Goal: Task Accomplishment & Management: Manage account settings

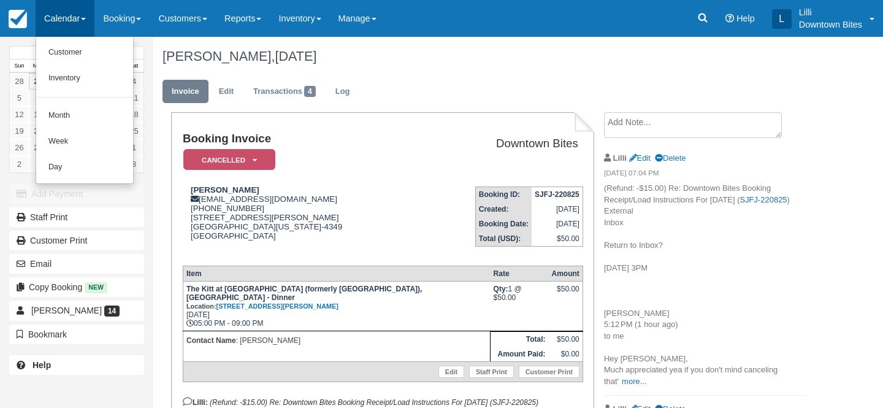
scroll to position [44, 0]
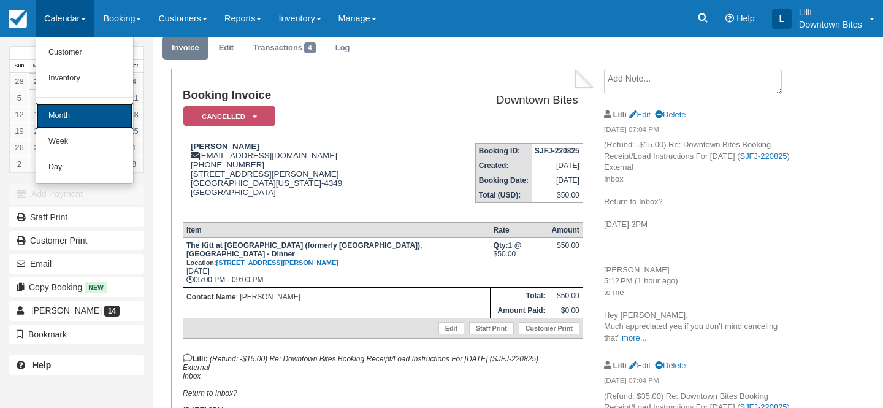
click at [72, 119] on link "Month" at bounding box center [84, 116] width 97 height 26
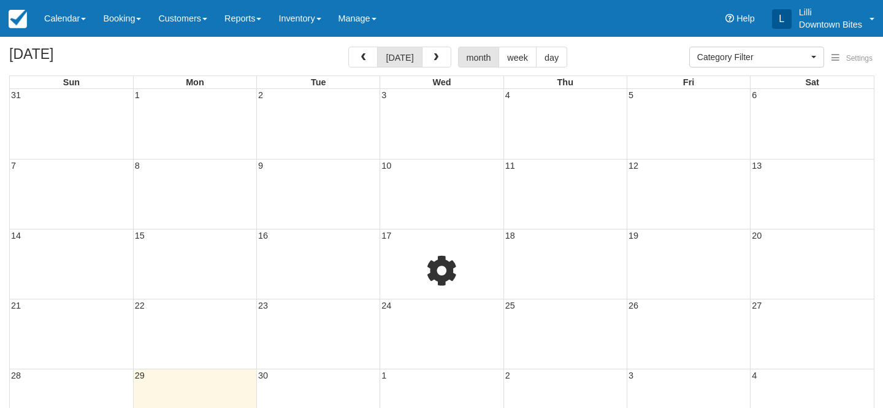
select select
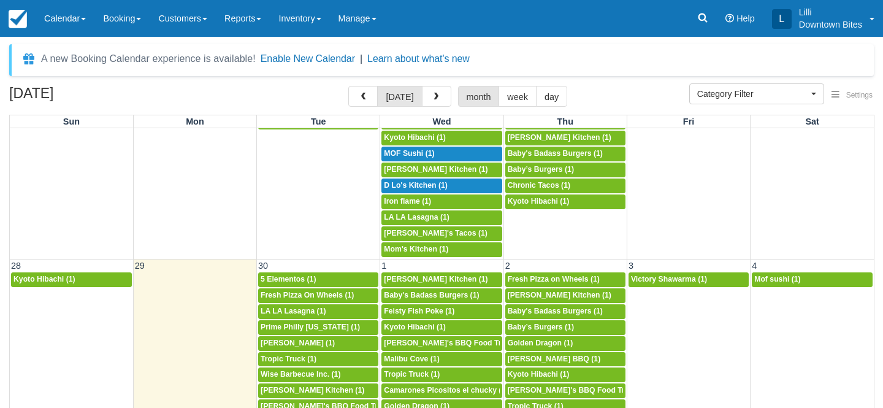
scroll to position [938, 0]
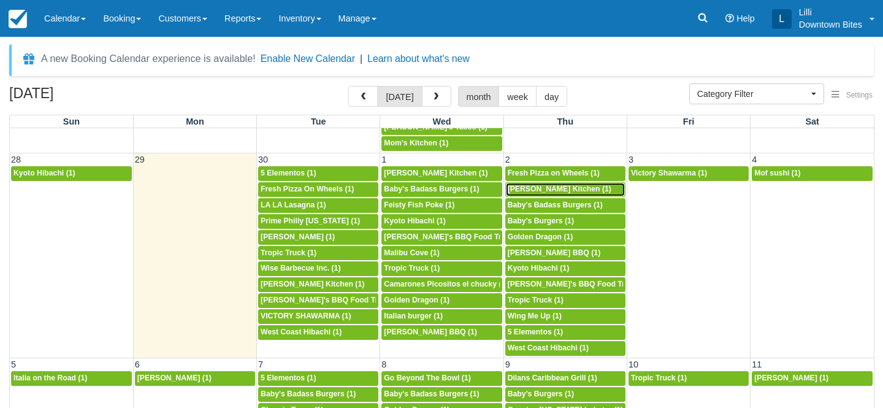
click at [539, 192] on span "Arenita Gourmet Kitchen (1)" at bounding box center [560, 189] width 104 height 9
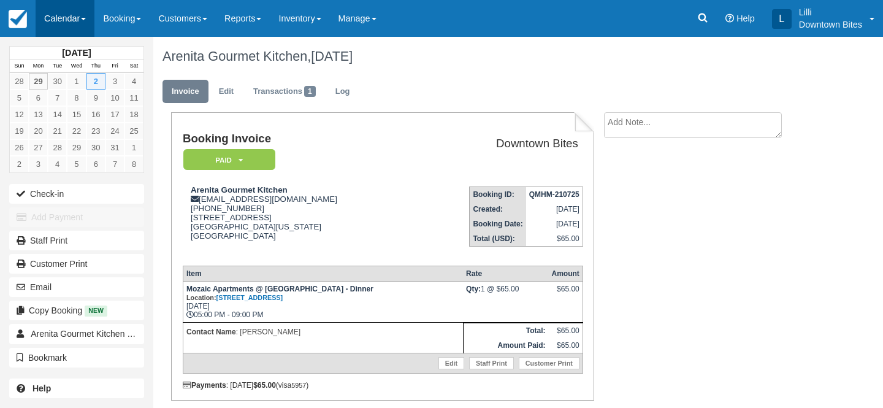
click at [75, 17] on link "Calendar" at bounding box center [65, 18] width 59 height 37
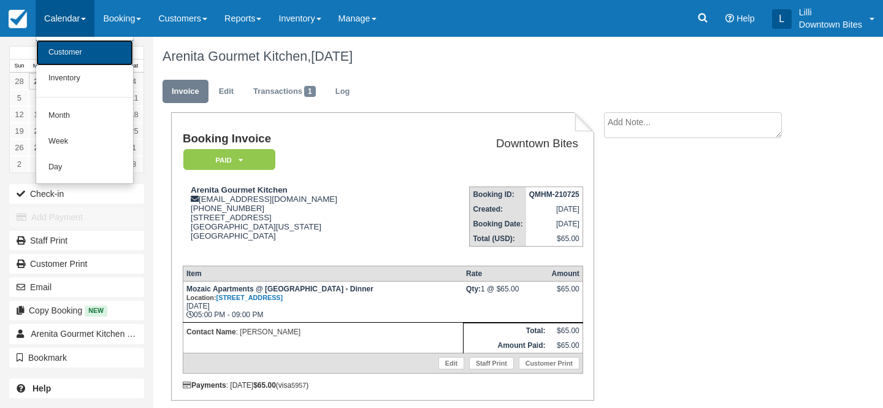
click at [74, 58] on link "Customer" at bounding box center [84, 53] width 97 height 26
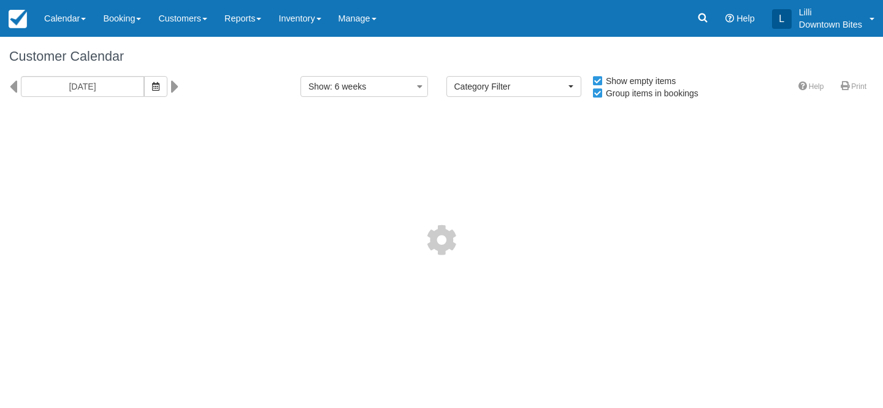
select select
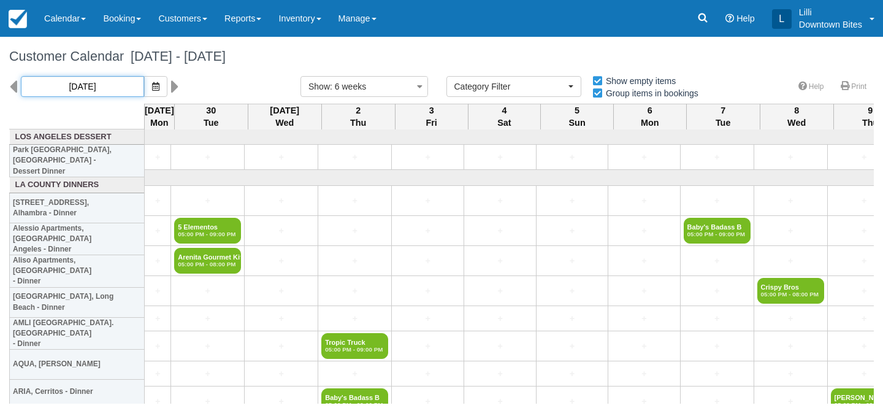
click at [99, 91] on input "09/29/25" at bounding box center [82, 86] width 123 height 21
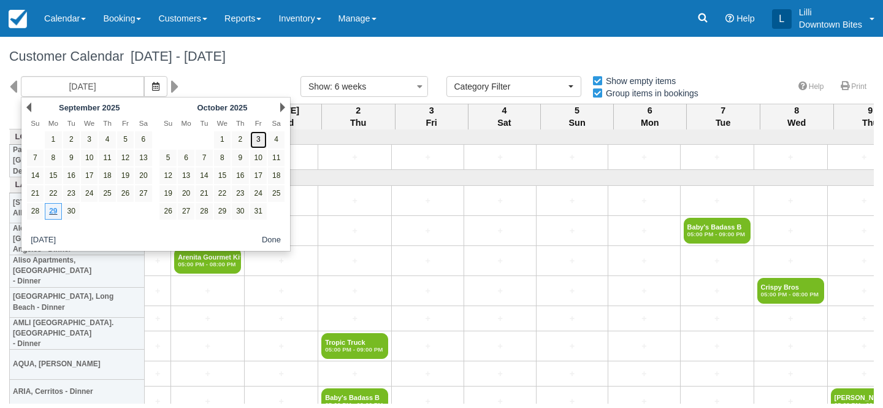
click at [259, 142] on link "3" at bounding box center [258, 139] width 17 height 17
type input "10/03/25"
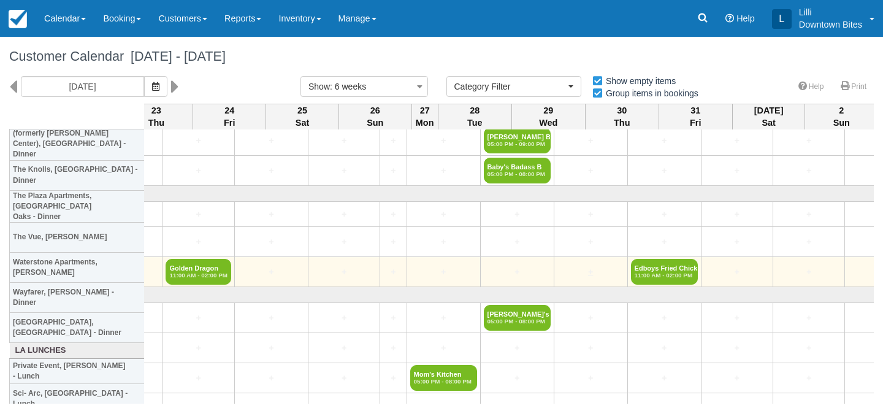
scroll to position [1737, 1474]
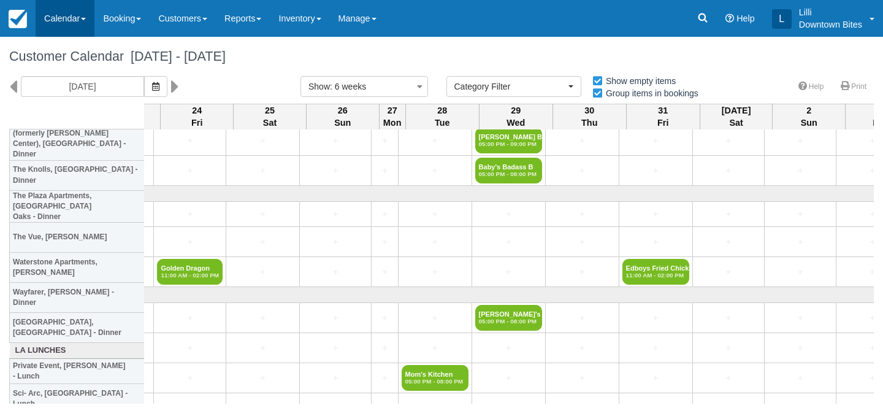
click at [58, 16] on link "Calendar" at bounding box center [65, 18] width 59 height 37
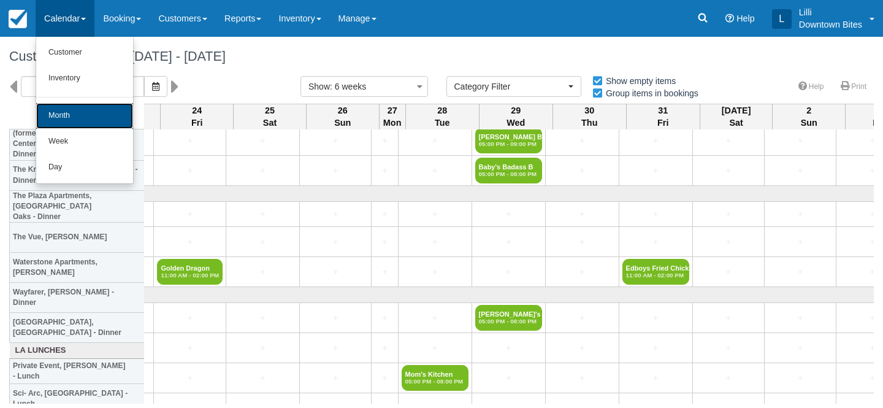
click at [75, 117] on link "Month" at bounding box center [84, 116] width 97 height 26
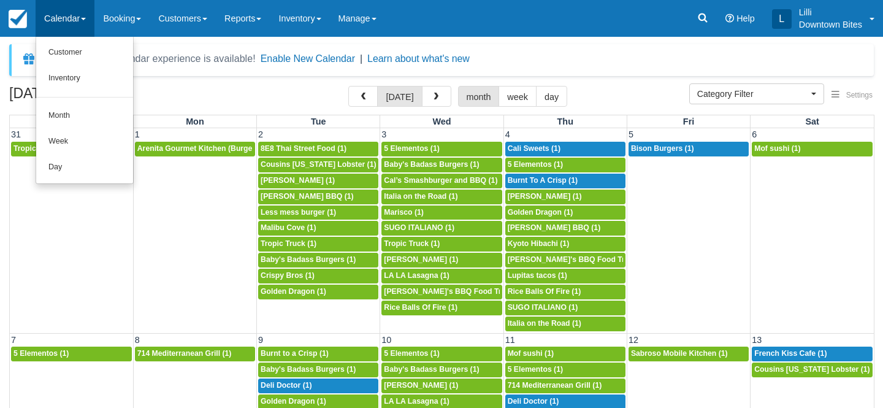
select select
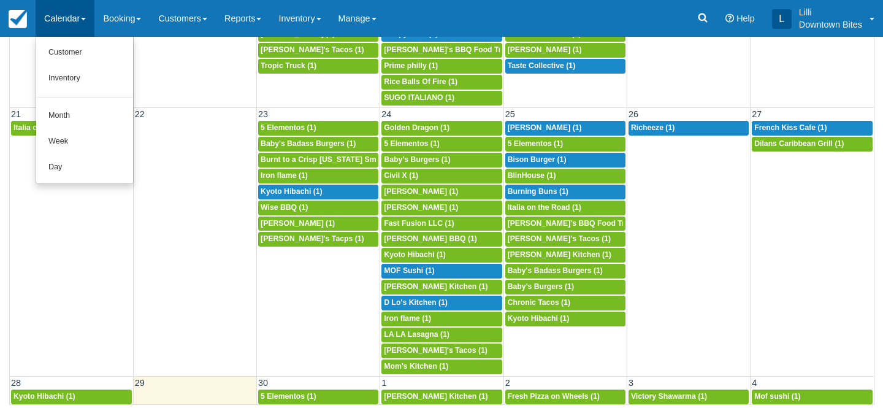
scroll to position [569, 0]
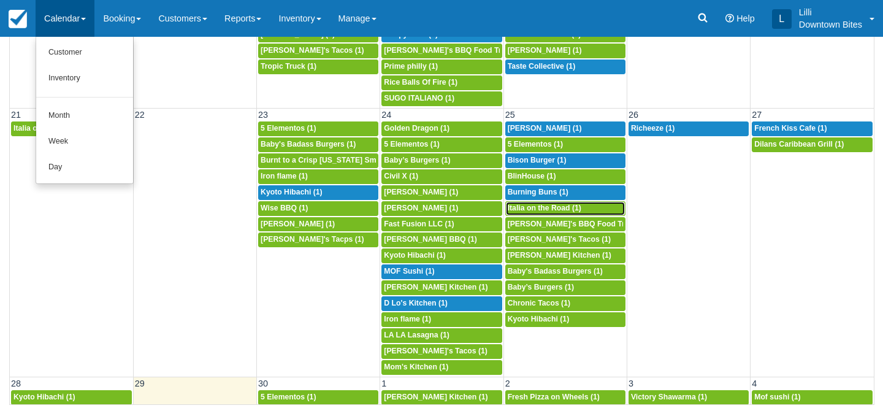
click at [536, 205] on span "Italia on the Road (1)" at bounding box center [545, 208] width 74 height 9
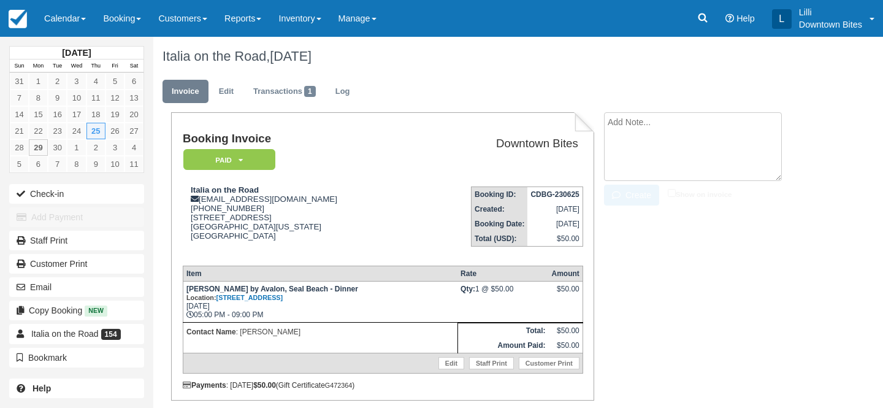
click at [651, 126] on textarea at bounding box center [693, 146] width 178 height 69
drag, startPoint x: 711, startPoint y: 127, endPoint x: 578, endPoint y: 127, distance: 133.1
click at [578, 127] on div "Booking Invoice Paid   Pending Reserved Deposit Waiting Cancelled On Hold Downt…" at bounding box center [484, 278] width 662 height 333
type textarea "Slow dinner event on 9/25"
click at [673, 198] on label "Show on invoice" at bounding box center [700, 194] width 64 height 8
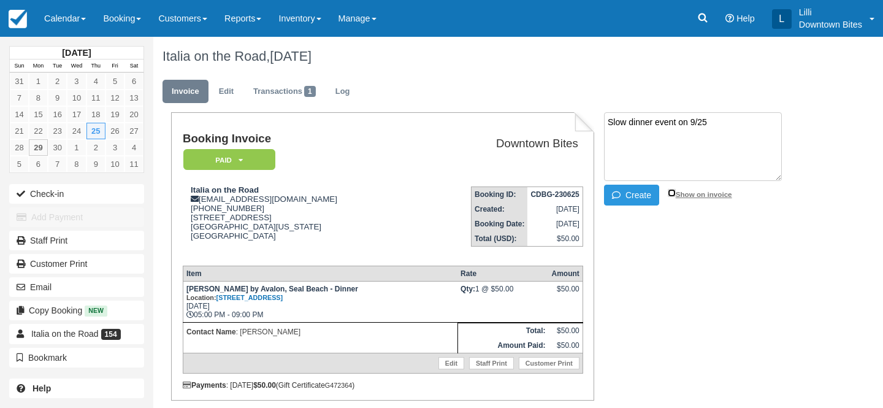
click at [673, 197] on input "Show on invoice" at bounding box center [672, 193] width 8 height 8
checkbox input "true"
click at [639, 192] on button "Create" at bounding box center [631, 195] width 55 height 21
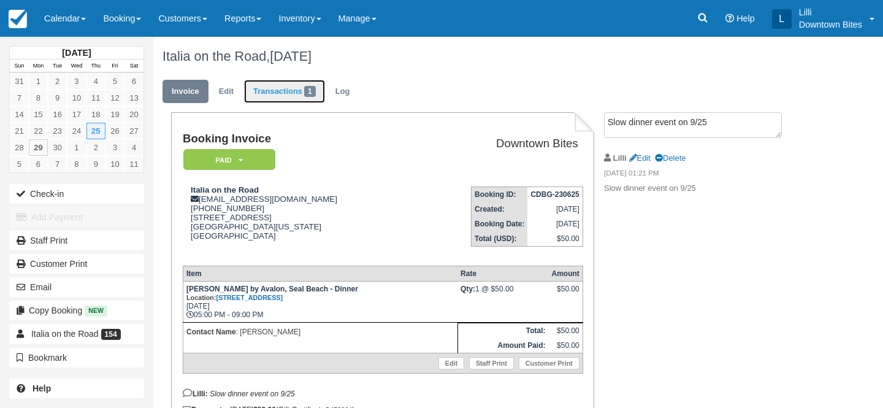
click at [261, 91] on link "Transactions 1" at bounding box center [284, 92] width 81 height 24
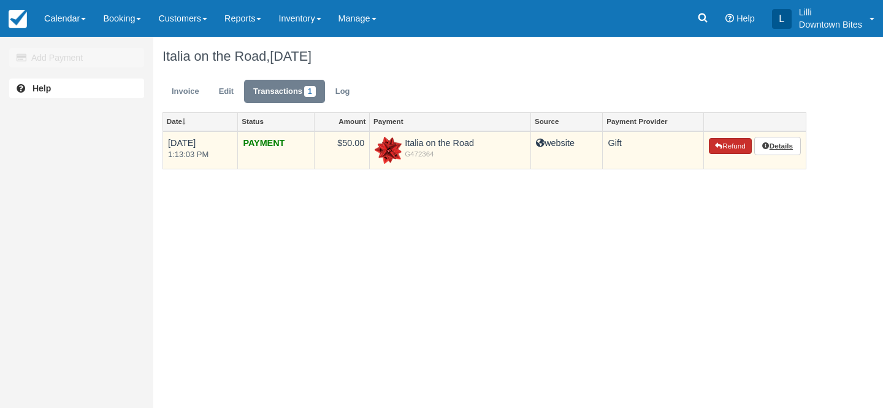
click at [732, 148] on button "Refund" at bounding box center [730, 146] width 43 height 16
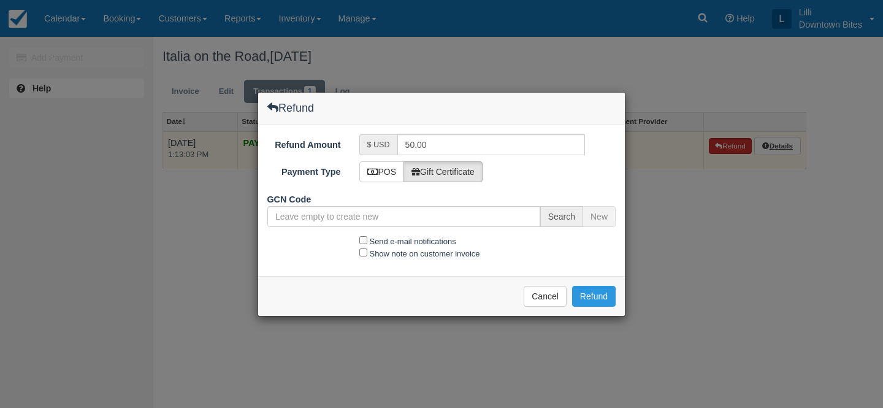
type input "G472364-132-010525"
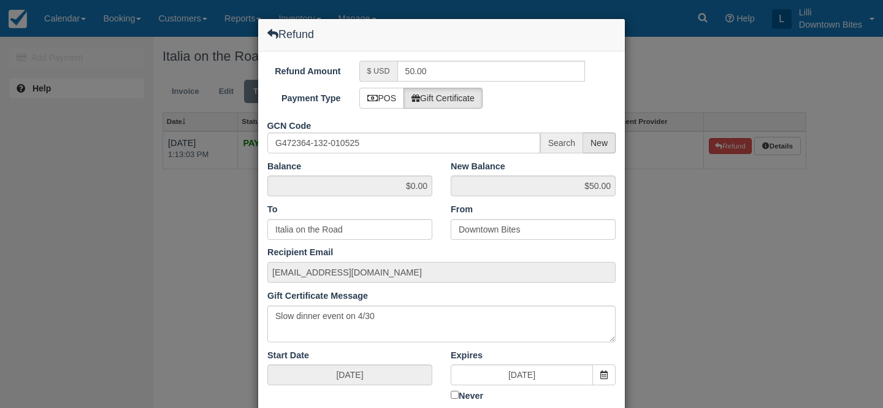
click at [597, 144] on span "New" at bounding box center [599, 142] width 33 height 21
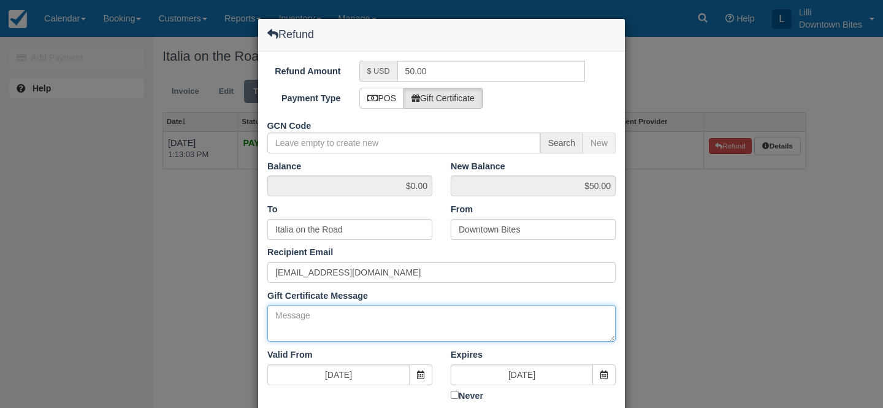
click at [374, 327] on textarea "Gift Certificate Message" at bounding box center [441, 323] width 348 height 37
paste textarea "Slow dinner event on 9/25"
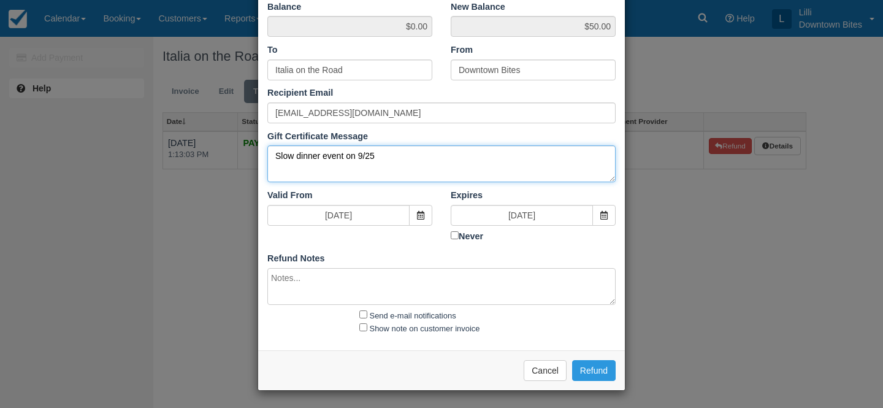
type textarea "Slow dinner event on 9/25"
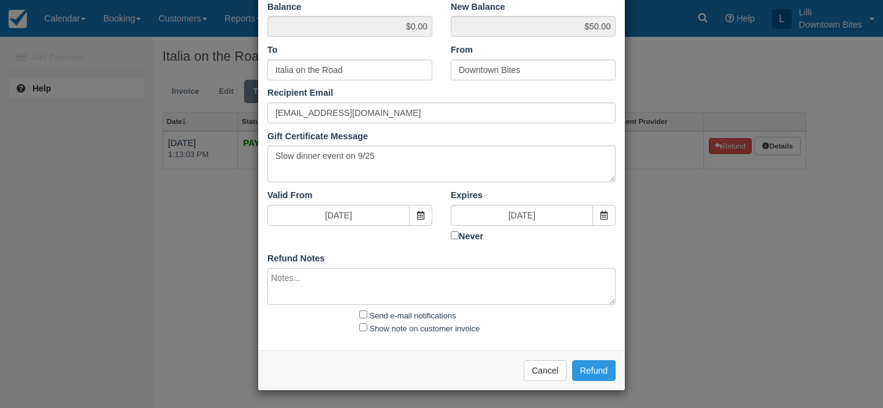
click at [356, 294] on textarea at bounding box center [441, 286] width 348 height 37
paste textarea "Slow dinner event on 9/25"
type textarea "Slow dinner event on 9/25"
click at [366, 313] on input "Send e-mail notifications" at bounding box center [363, 314] width 8 height 8
checkbox input "true"
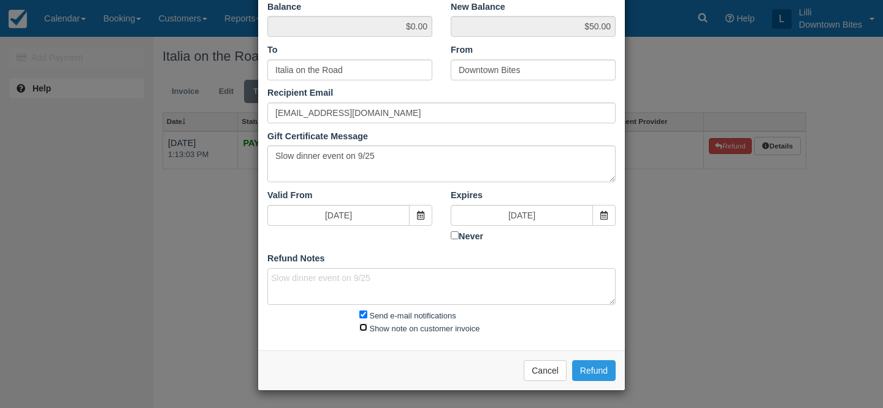
click at [363, 328] on input "Show note on customer invoice" at bounding box center [363, 327] width 8 height 8
checkbox input "true"
click at [599, 372] on button "Refund" at bounding box center [594, 370] width 44 height 21
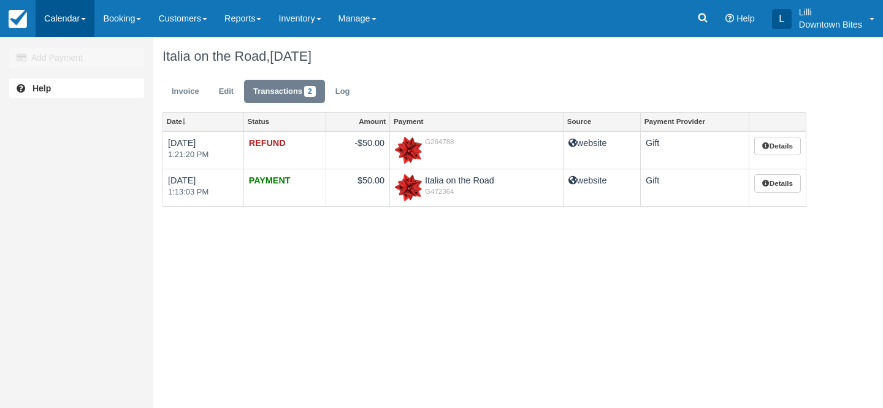
click at [56, 21] on link "Calendar" at bounding box center [65, 18] width 59 height 37
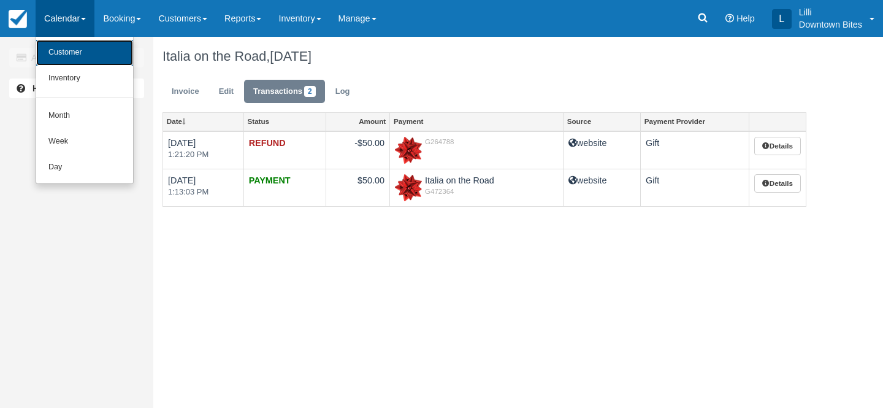
click at [79, 48] on link "Customer" at bounding box center [84, 53] width 97 height 26
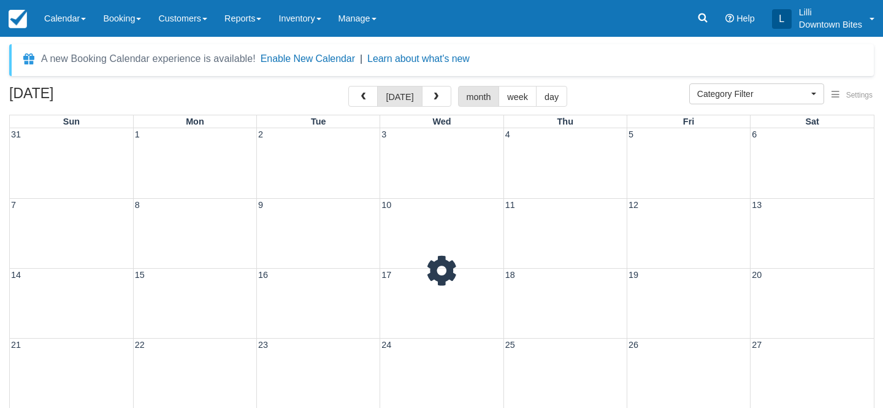
select select
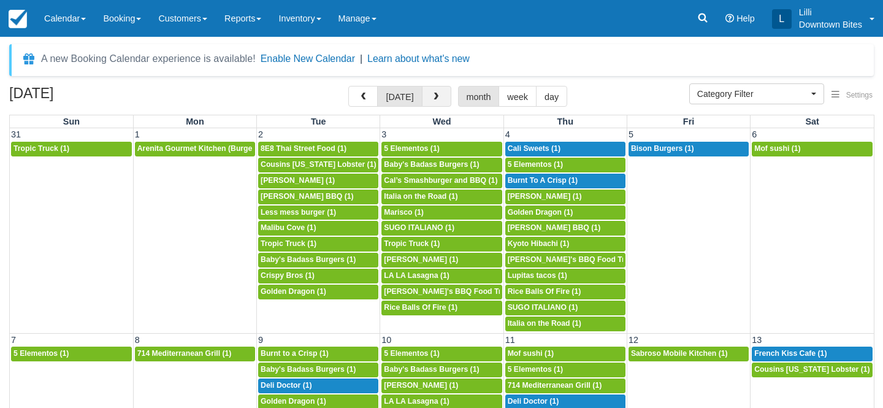
click at [439, 91] on button "button" at bounding box center [436, 96] width 29 height 21
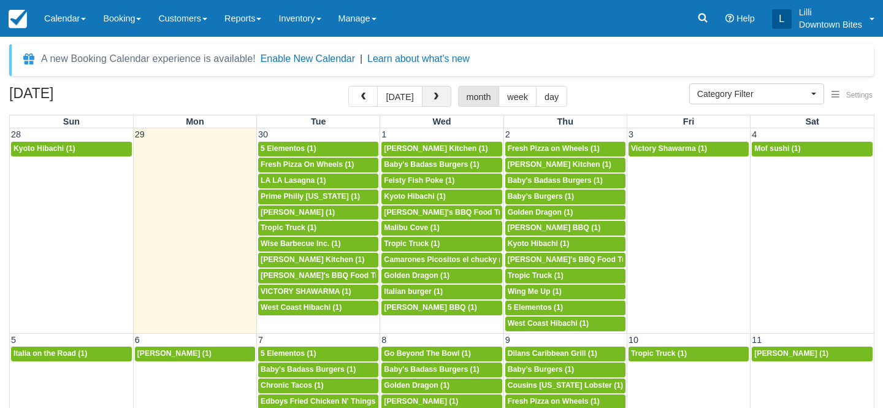
click at [439, 91] on button "button" at bounding box center [436, 96] width 29 height 21
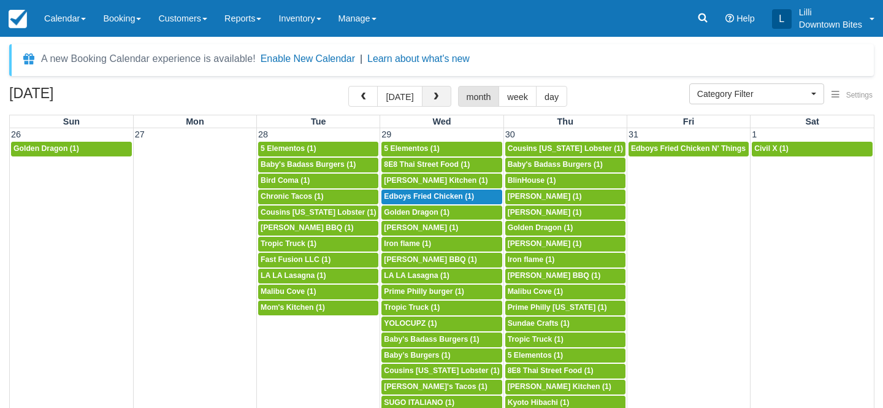
click at [439, 91] on button "button" at bounding box center [436, 96] width 29 height 21
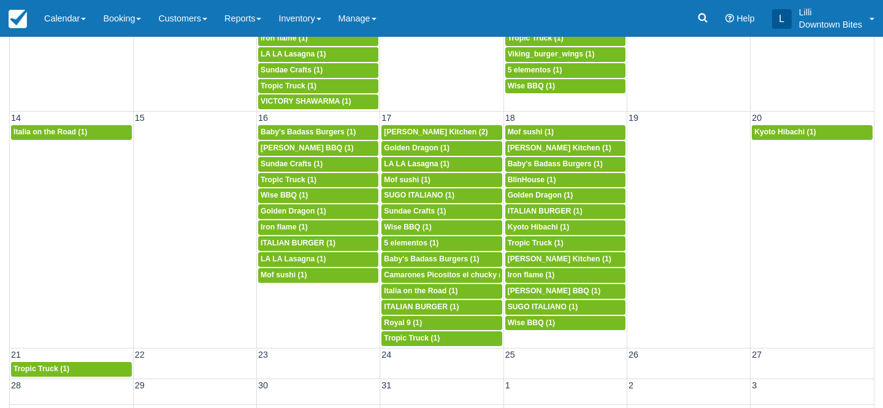
scroll to position [120, 0]
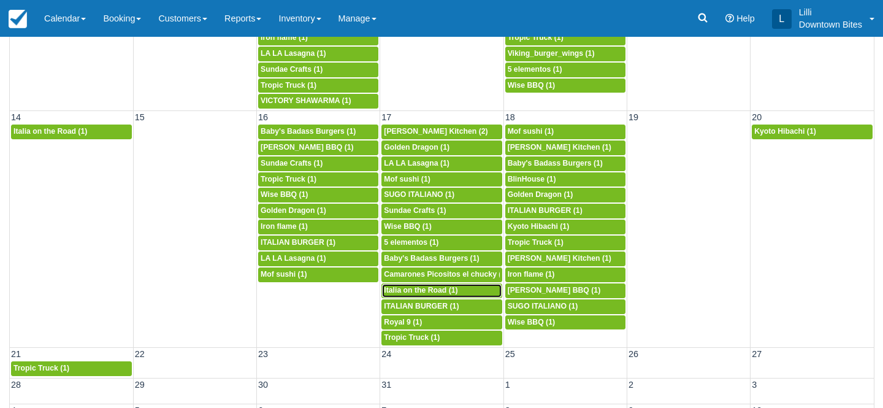
click at [436, 288] on span "Italia on the Road (1)" at bounding box center [421, 290] width 74 height 9
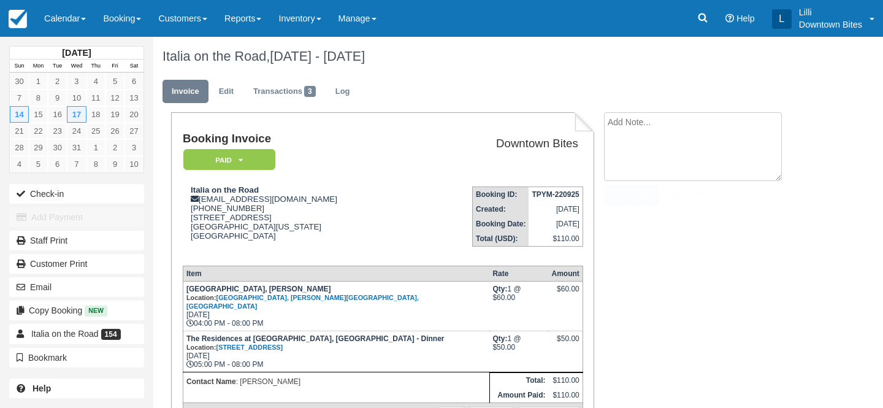
click at [653, 118] on textarea at bounding box center [693, 146] width 178 height 69
paste textarea "talia on the Road 11:48 AM (1 hour ago) to me Hello [PERSON_NAME], Hope you're …"
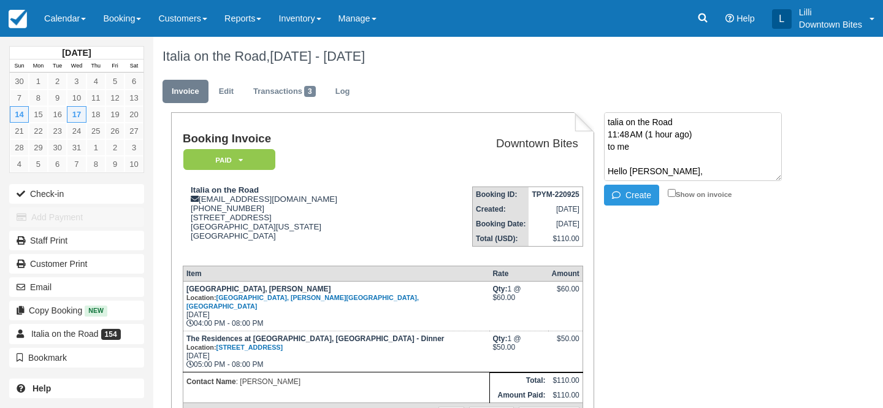
scroll to position [217, 0]
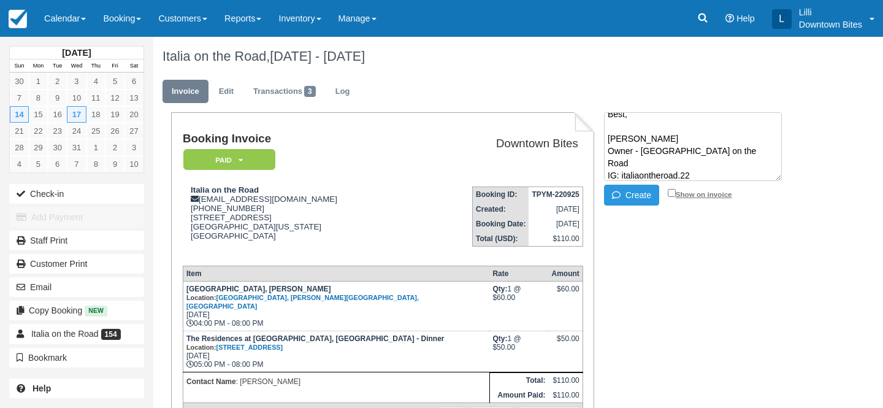
type textarea "talia on the Road 11:48 AM (1 hour ago) to me Hello Lilli, Hope you're doing we…"
click at [673, 191] on input "Show on invoice" at bounding box center [672, 193] width 8 height 8
checkbox input "true"
click at [632, 194] on button "Create" at bounding box center [631, 195] width 55 height 21
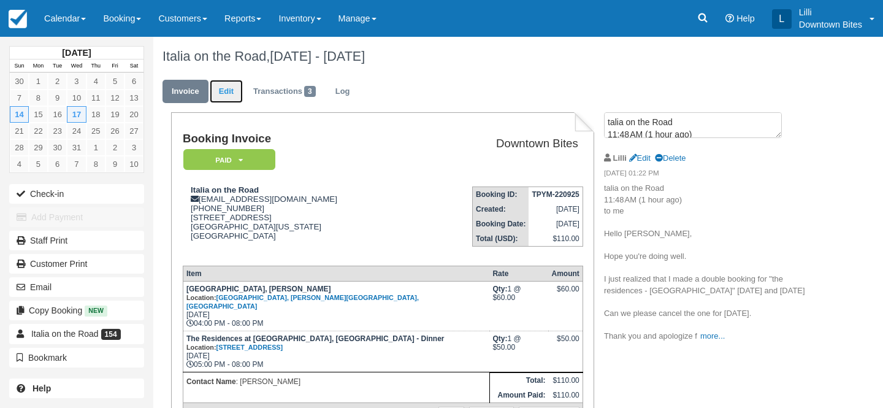
click at [226, 91] on link "Edit" at bounding box center [226, 92] width 33 height 24
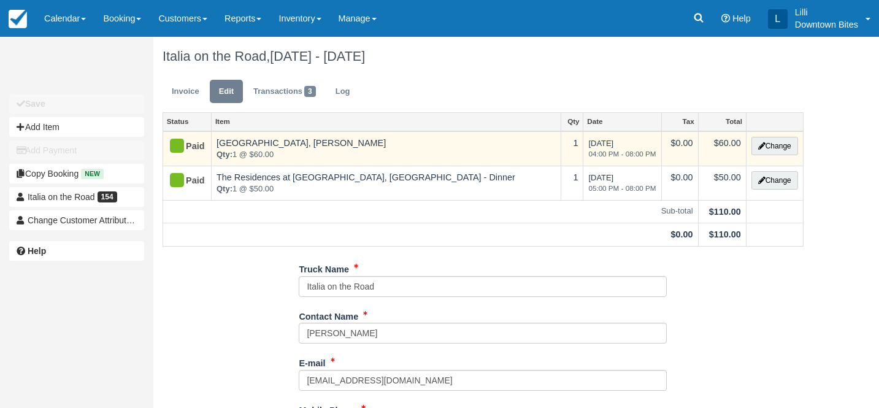
type input "(323) 714-8772"
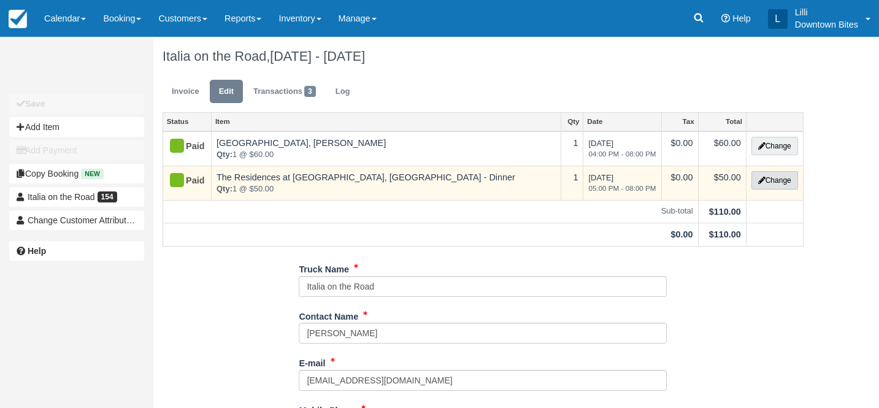
click at [777, 179] on button "Change" at bounding box center [774, 180] width 47 height 18
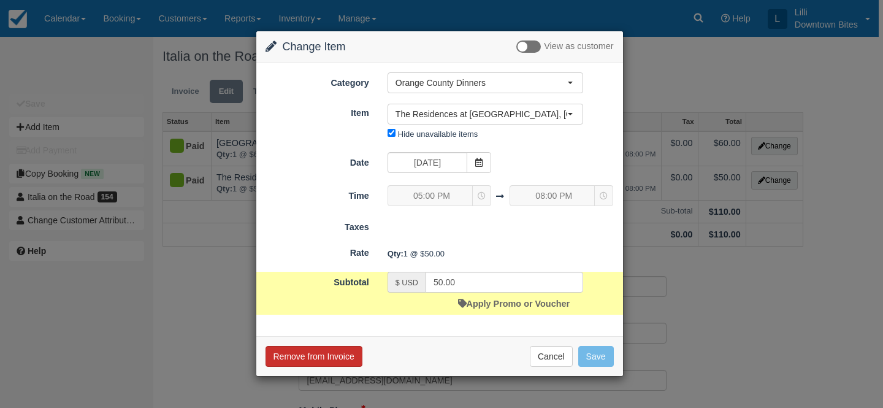
click at [318, 361] on button "Remove from Invoice" at bounding box center [314, 356] width 97 height 21
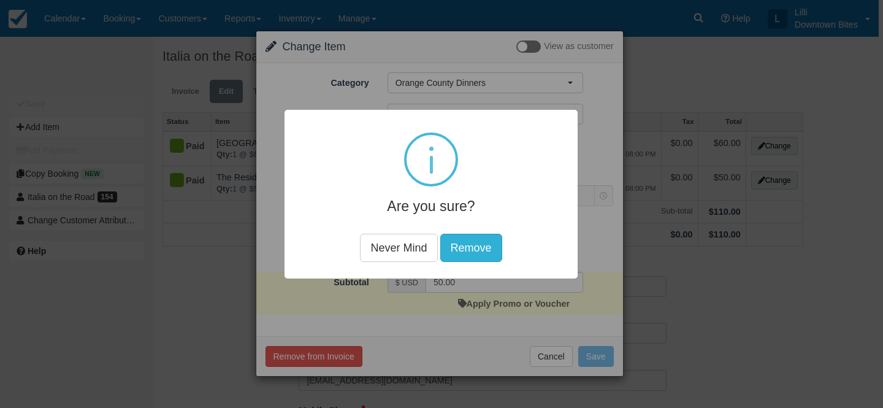
click at [452, 250] on button "Remove" at bounding box center [471, 247] width 62 height 28
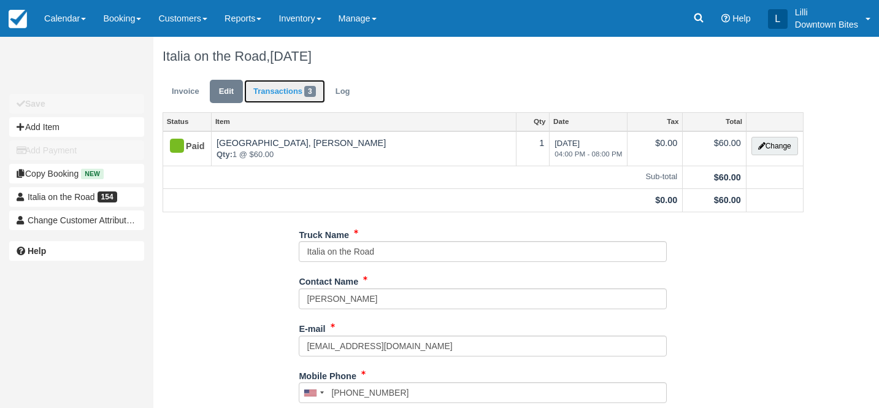
click at [265, 88] on link "Transactions 3" at bounding box center [284, 92] width 81 height 24
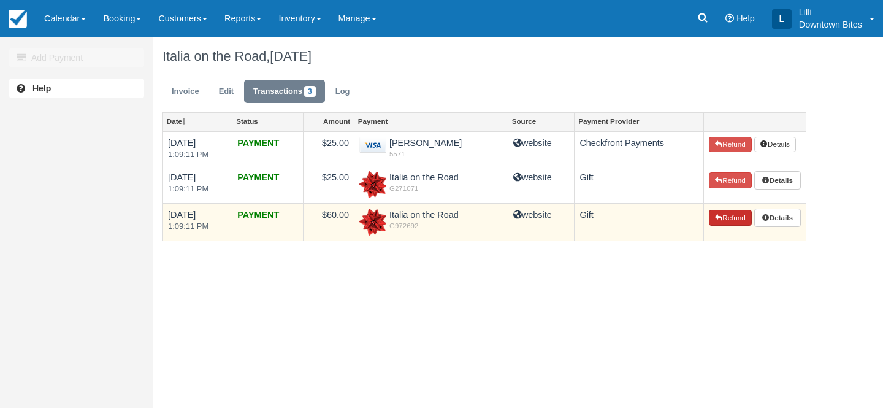
click at [719, 212] on button "Refund" at bounding box center [730, 218] width 43 height 16
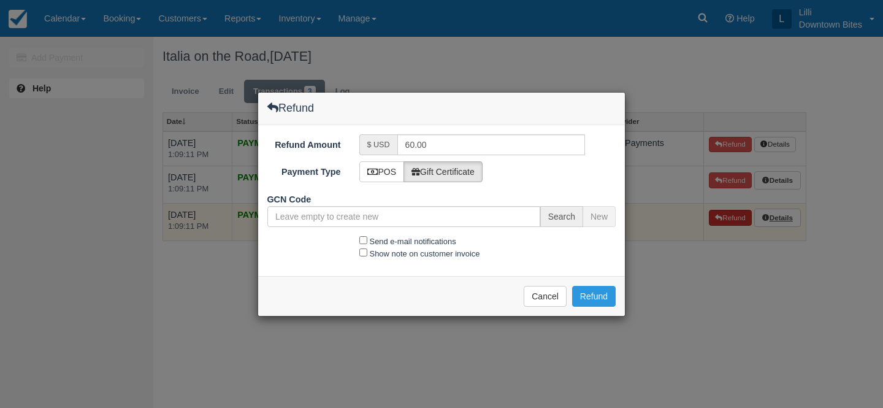
type input "G972692-175-210825"
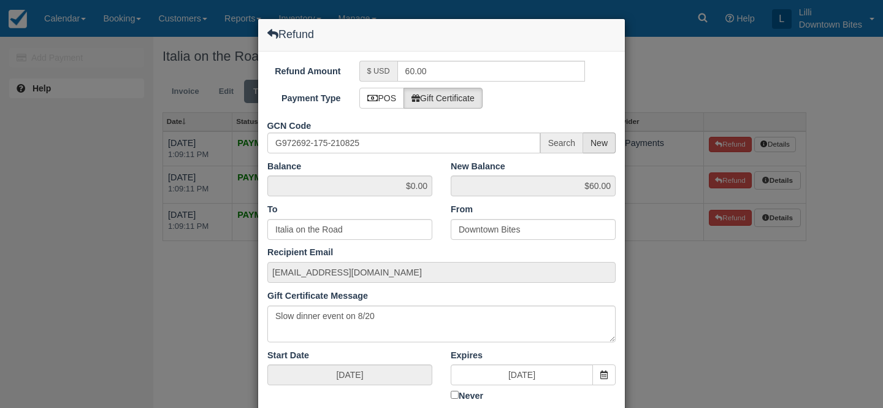
click at [612, 145] on span "New" at bounding box center [599, 142] width 33 height 21
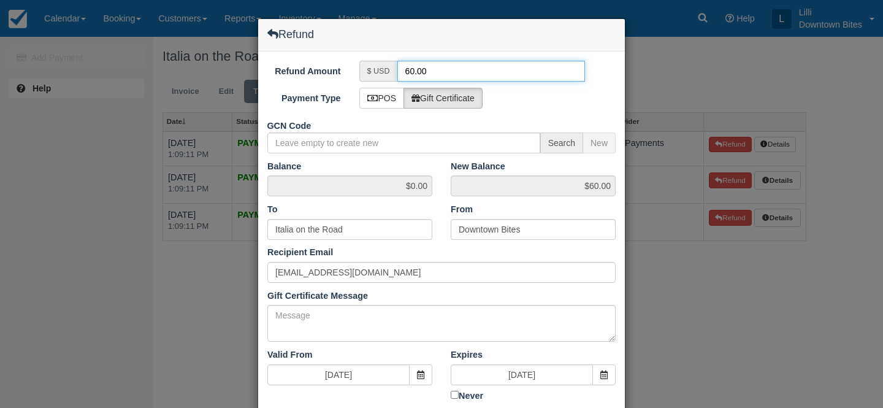
click at [409, 71] on input "60.00" at bounding box center [491, 71] width 188 height 21
type input "50.00"
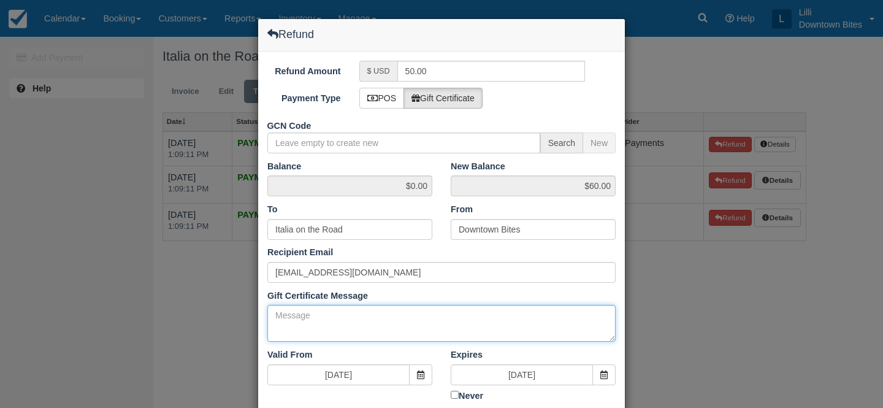
click at [376, 322] on textarea "Gift Certificate Message" at bounding box center [441, 323] width 348 height 37
paste textarea "talia on the Road 11:48 AM (1 hour ago) to me Hello [PERSON_NAME], Hope you're …"
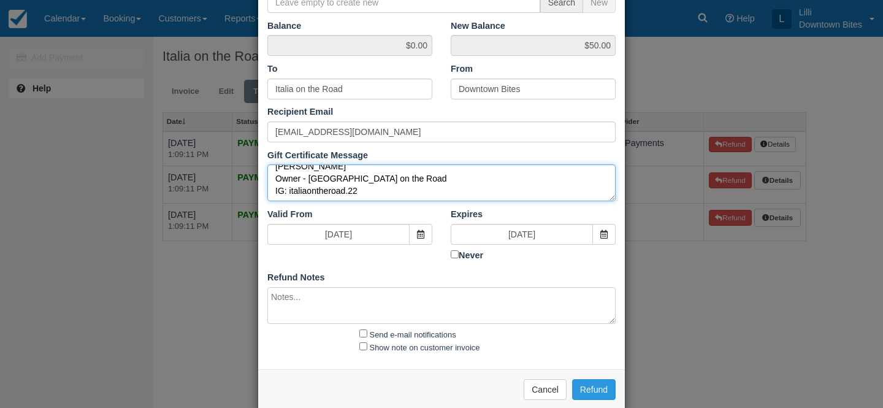
scroll to position [159, 0]
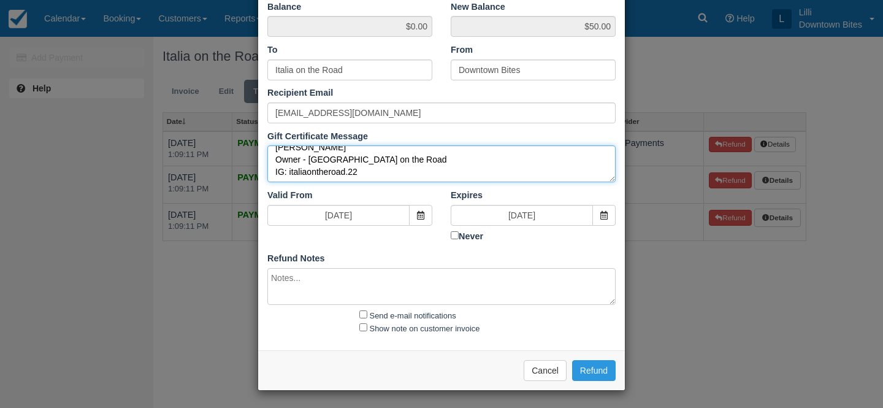
type textarea "talia on the Road 11:48 AM (1 hour ago) to me Hello [PERSON_NAME], Hope you're …"
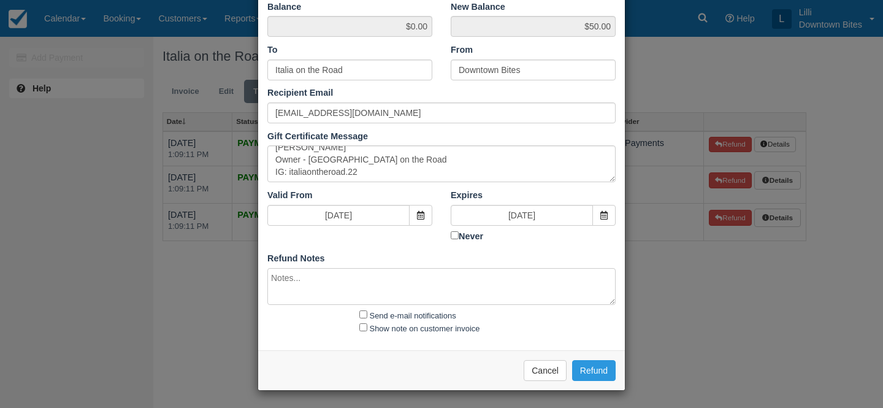
click at [305, 291] on textarea at bounding box center [441, 286] width 348 height 37
paste textarea "talia on the Road 11:48 AM (1 hour ago) to me Hello [PERSON_NAME], Hope you're …"
type textarea "talia on the Road 11:48 AM (1 hour ago) to me Hello [PERSON_NAME], Hope you're …"
click at [364, 312] on input "Send e-mail notifications" at bounding box center [363, 314] width 8 height 8
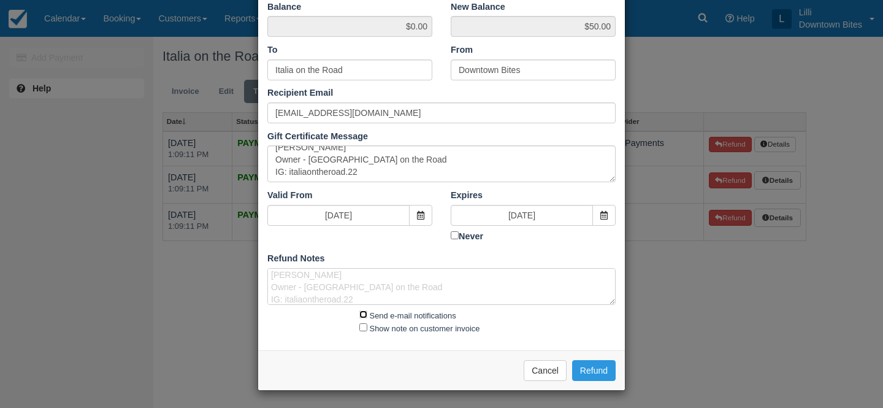
checkbox input "true"
click at [364, 324] on input "Show note on customer invoice" at bounding box center [363, 327] width 8 height 8
checkbox input "true"
click at [608, 374] on button "Refund" at bounding box center [594, 370] width 44 height 21
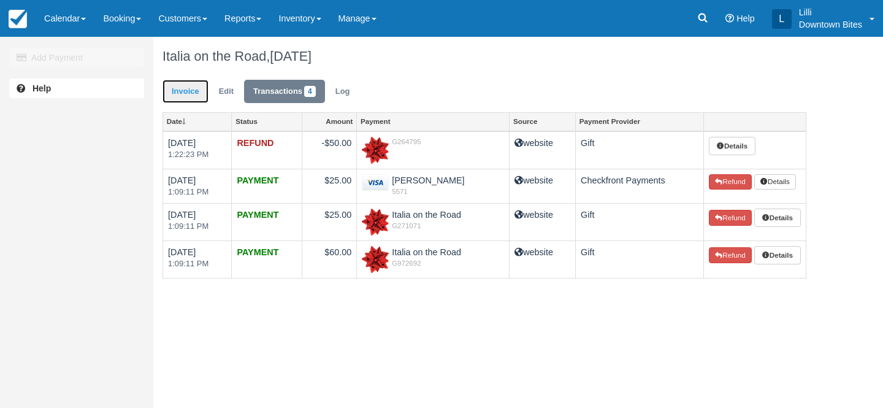
click at [175, 93] on link "Invoice" at bounding box center [186, 92] width 46 height 24
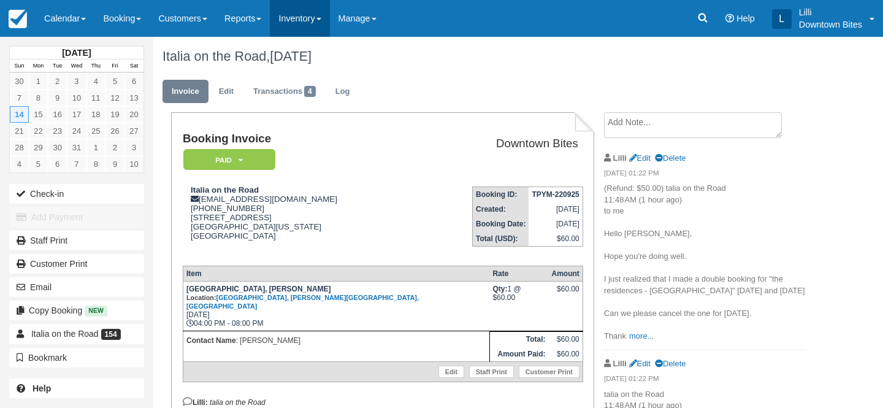
click at [303, 18] on link "Inventory" at bounding box center [299, 18] width 59 height 37
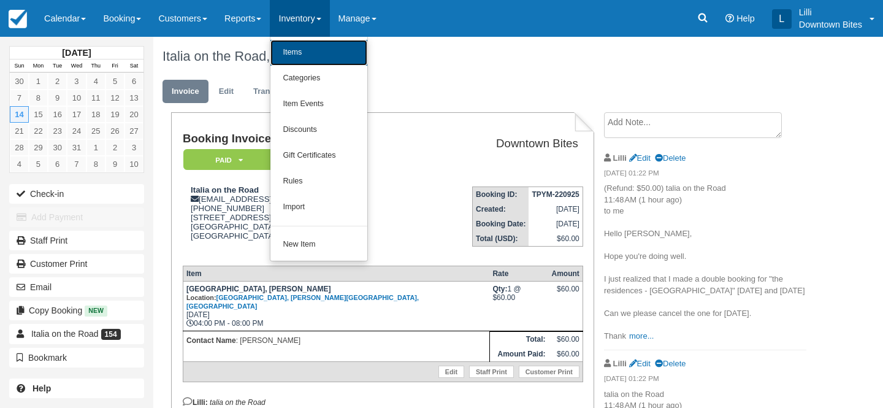
click at [323, 53] on link "Items" at bounding box center [318, 53] width 97 height 26
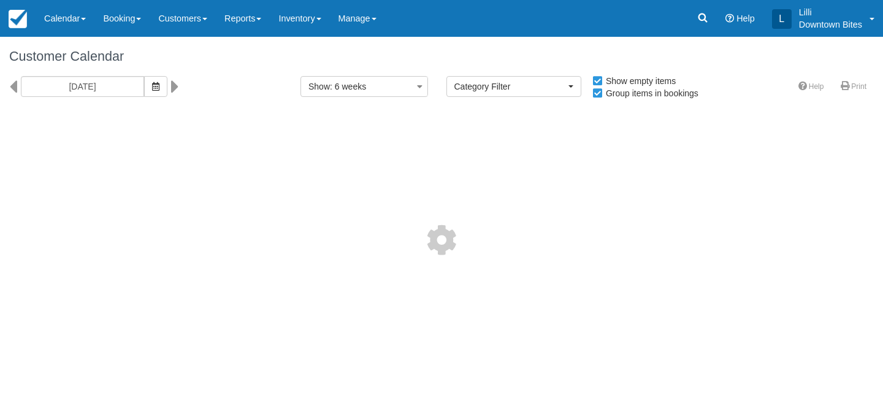
select select
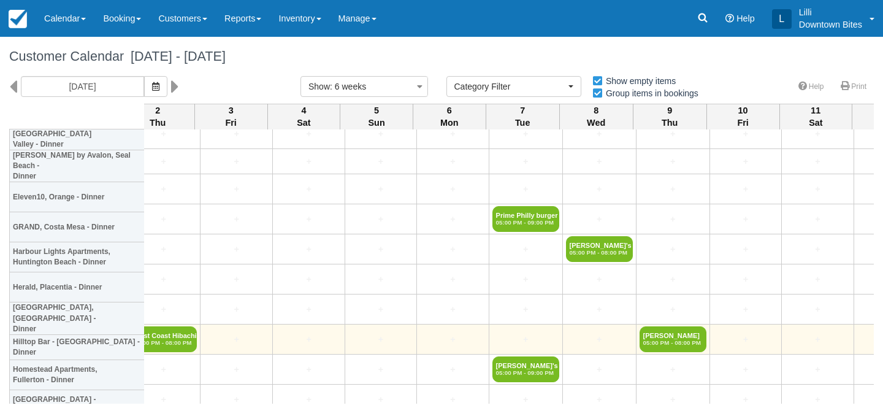
scroll to position [2573, 203]
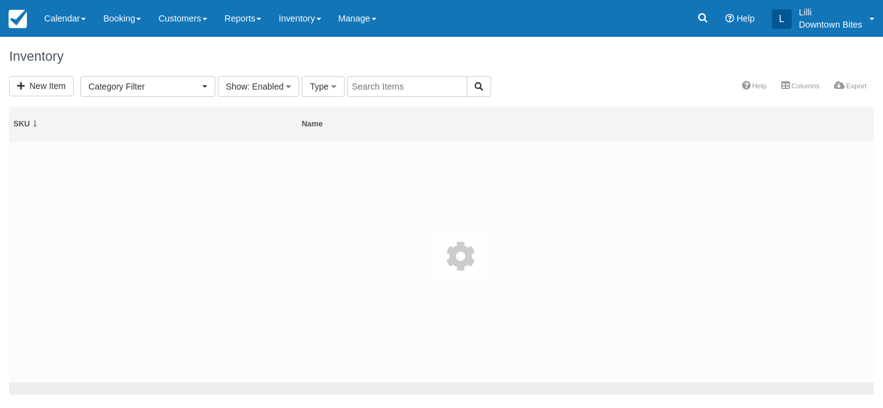
select select
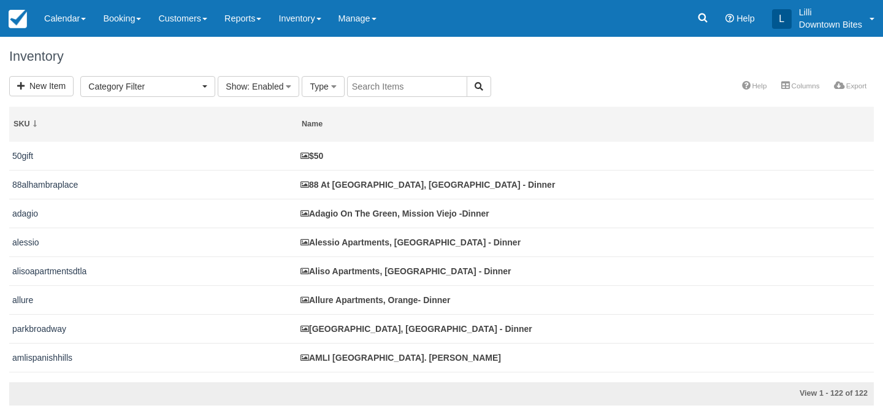
click at [397, 91] on input "text" at bounding box center [407, 86] width 120 height 21
type input "prisma"
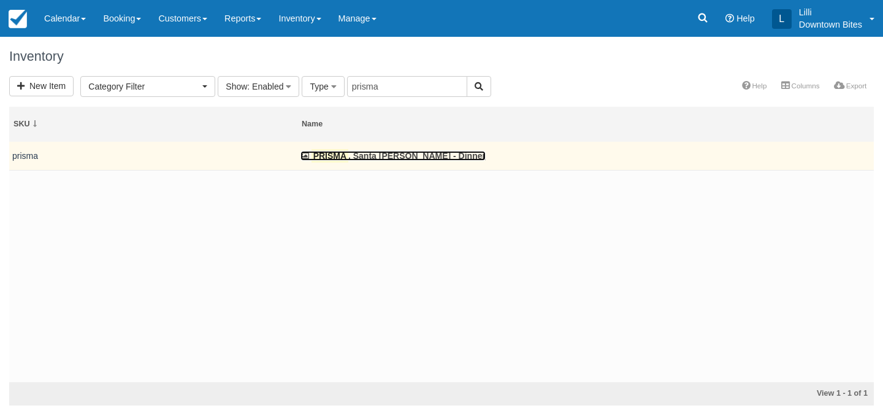
click at [350, 155] on link "PRISMA , Santa [PERSON_NAME] - Dinner" at bounding box center [393, 156] width 185 height 10
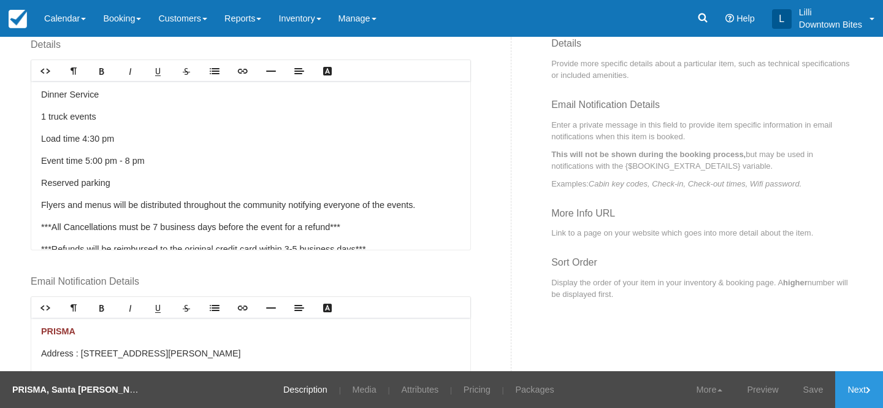
scroll to position [485, 0]
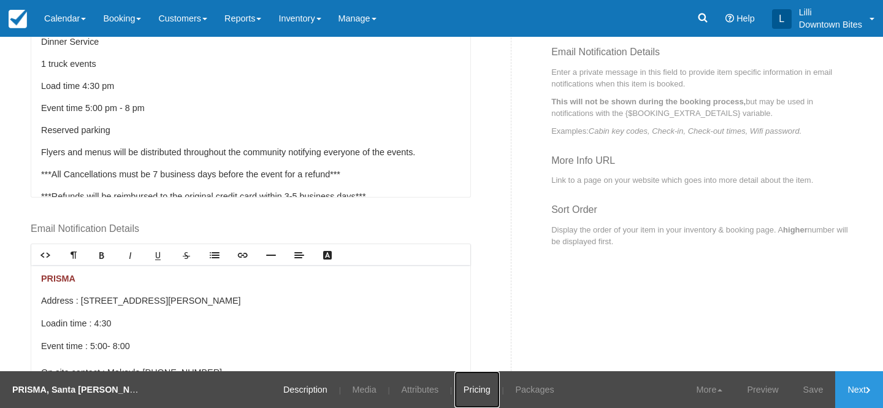
click at [479, 386] on link "Pricing" at bounding box center [477, 389] width 45 height 37
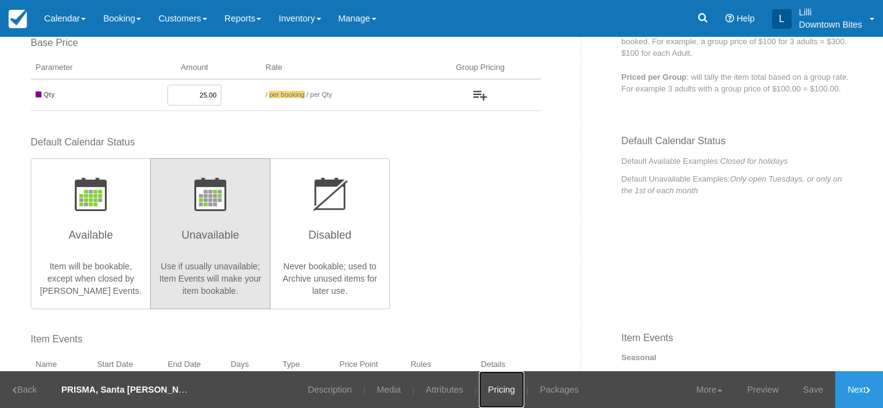
scroll to position [381, 0]
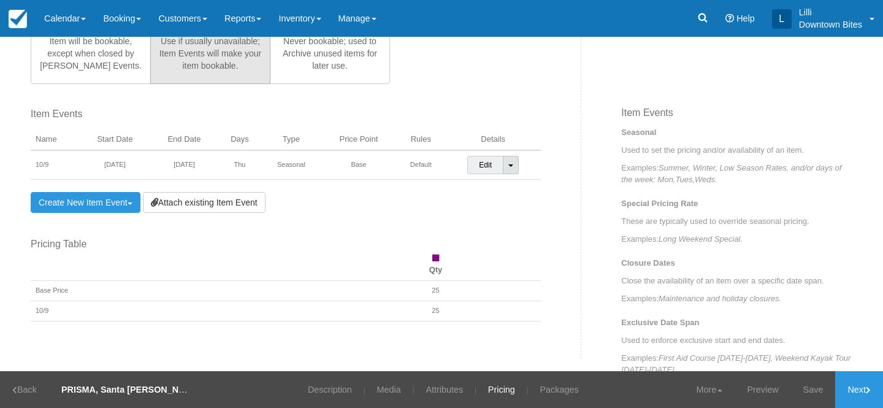
click at [515, 167] on link "Toggle Dropdown" at bounding box center [511, 165] width 16 height 18
click at [479, 166] on link "Edit" at bounding box center [485, 165] width 36 height 18
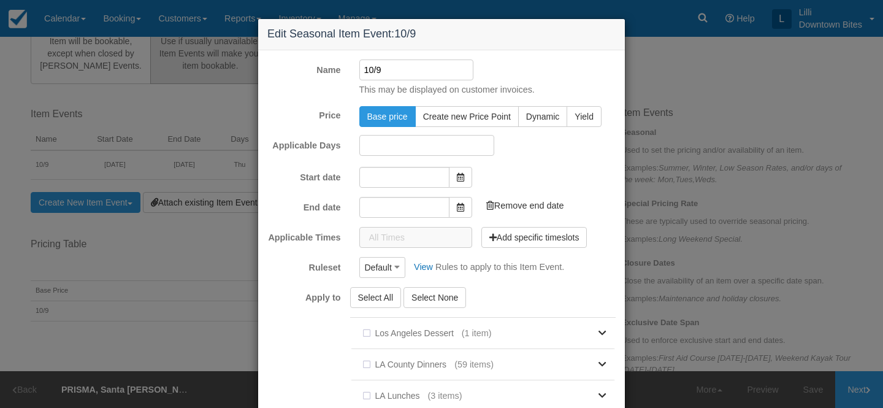
type input "[DATE]"
click at [593, 160] on form "Name 10/9 This may be displayed on customer invoices. Price Base price Create n…" at bounding box center [441, 287] width 348 height 457
click at [679, 163] on div "Edit Seasonal Item Event: 10/9 Name 10/9 This may be displayed on customer invo…" at bounding box center [441, 204] width 883 height 408
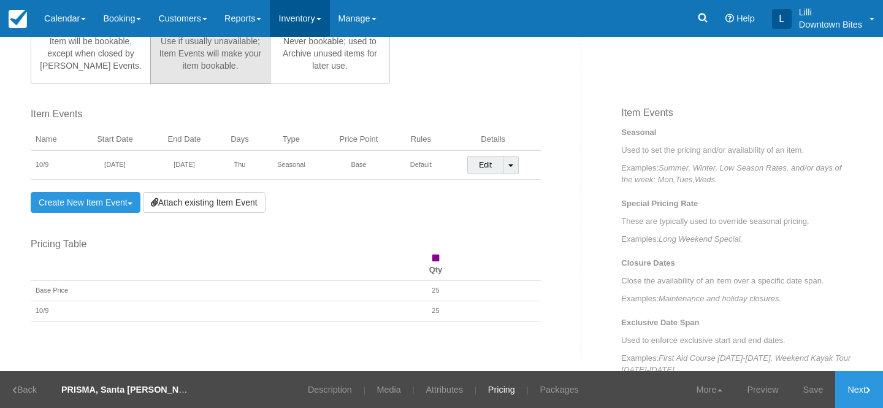
click at [305, 13] on link "Inventory" at bounding box center [299, 18] width 59 height 37
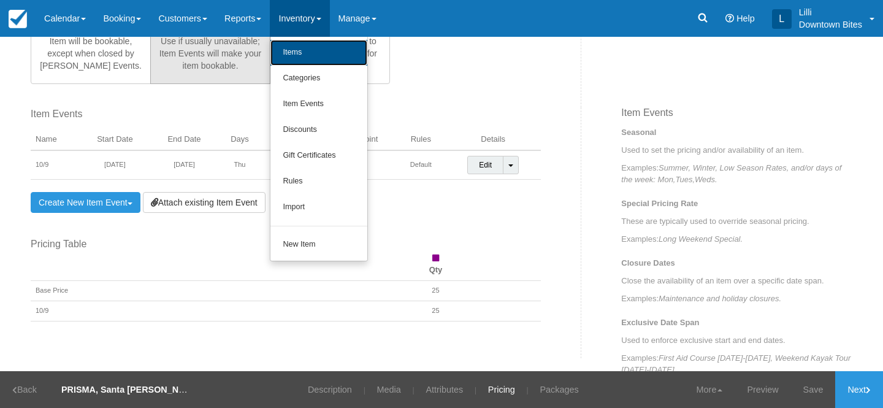
click at [305, 45] on link "Items" at bounding box center [318, 53] width 97 height 26
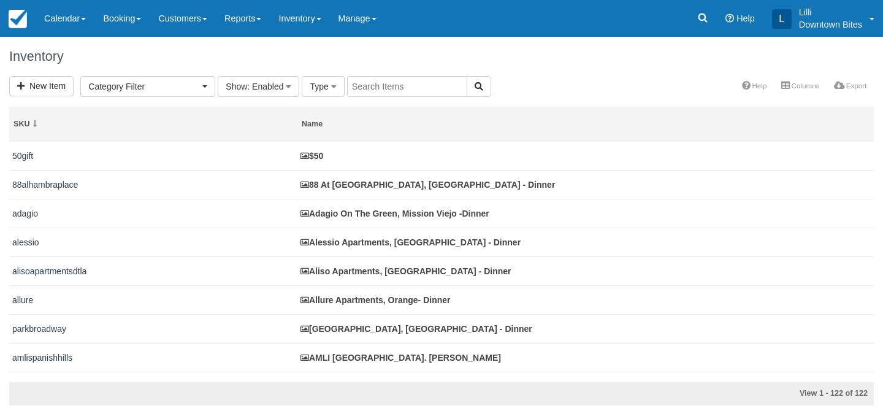
select select
click at [369, 84] on input "text" at bounding box center [407, 86] width 120 height 21
type input "pris"
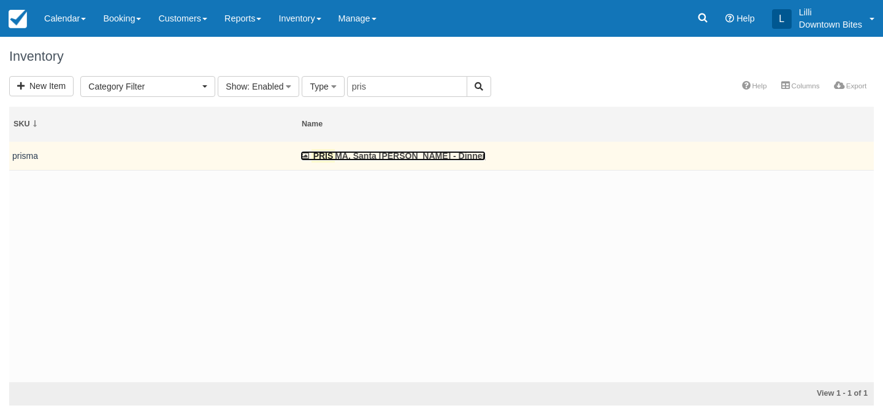
click at [359, 155] on link "PRIS MA, Santa Ana - Dinner" at bounding box center [393, 156] width 185 height 10
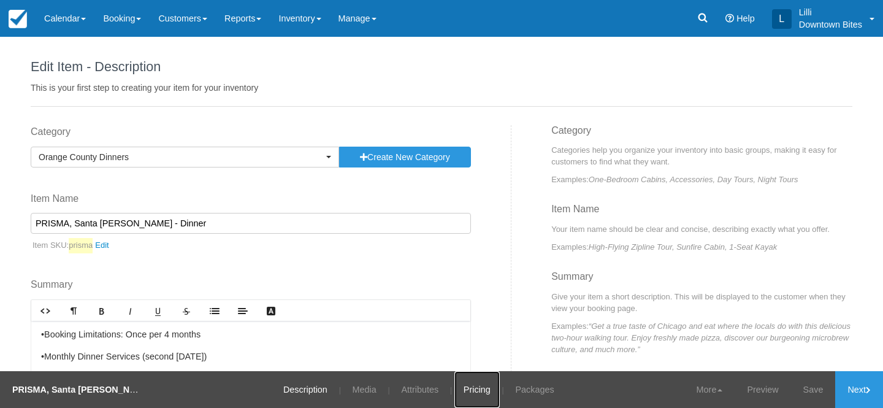
click at [463, 391] on link "Pricing" at bounding box center [477, 389] width 45 height 37
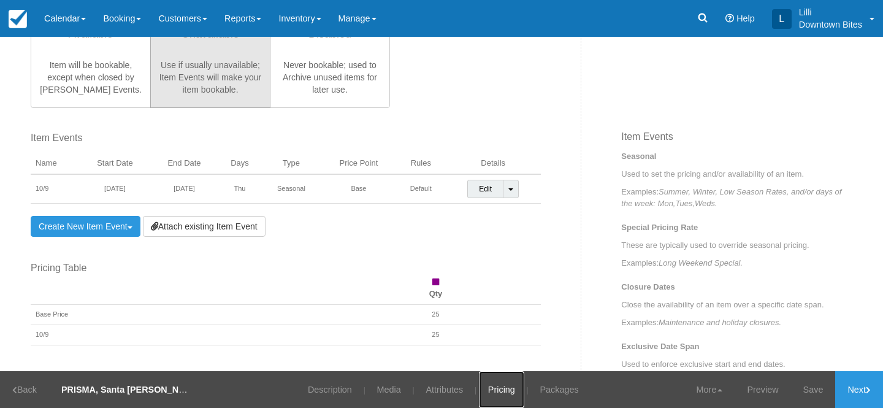
scroll to position [359, 0]
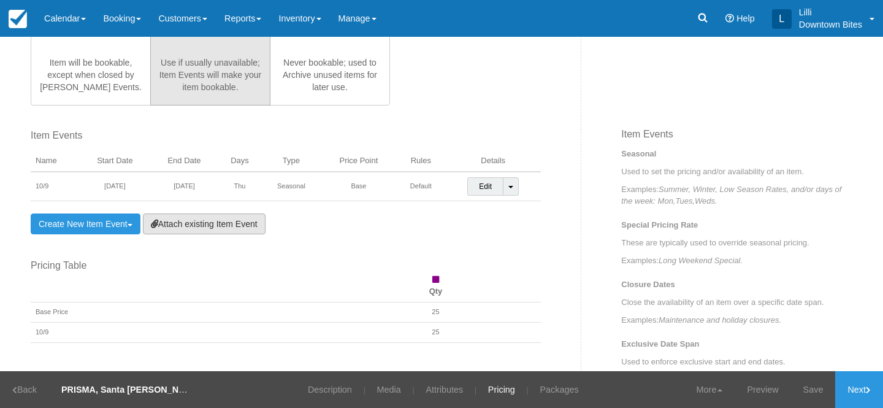
click at [178, 232] on link "Attach existing Item Event" at bounding box center [204, 223] width 123 height 21
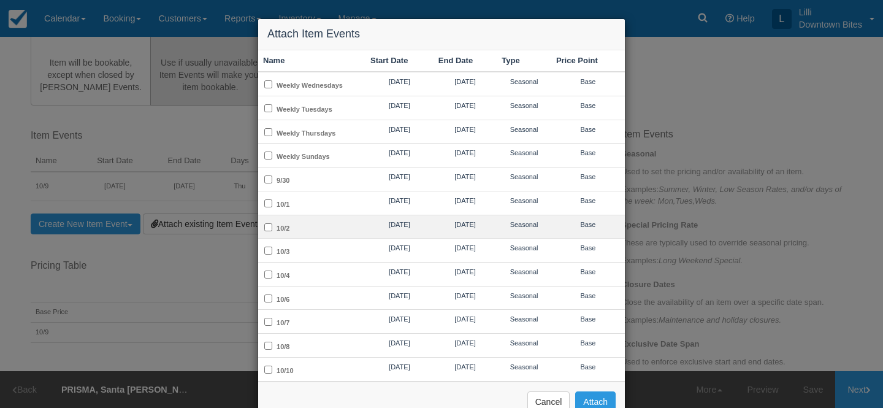
click at [296, 221] on td "10/2" at bounding box center [311, 227] width 107 height 24
checkbox input "true"
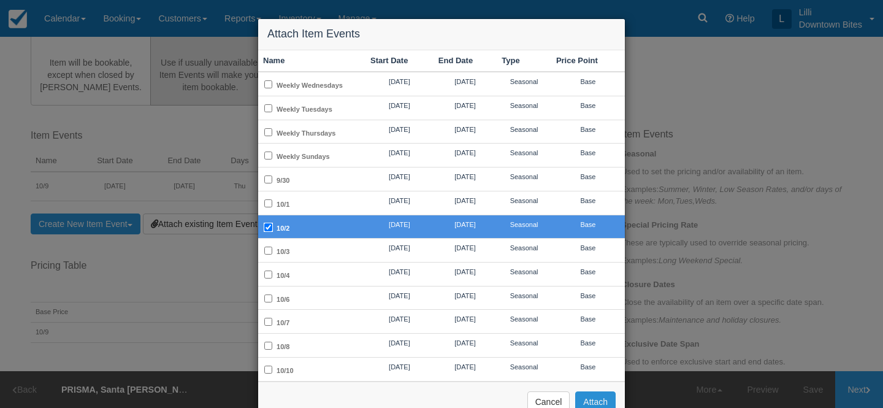
click at [599, 396] on button "Attach" at bounding box center [595, 401] width 40 height 21
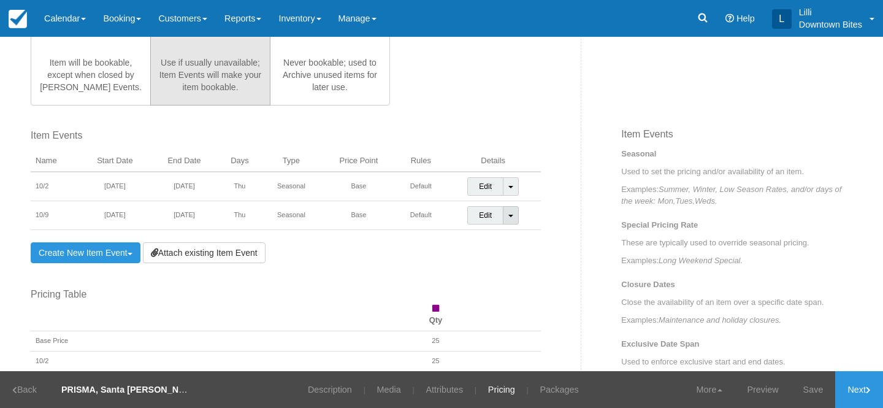
click at [514, 213] on link "Toggle Dropdown" at bounding box center [511, 215] width 16 height 18
click at [823, 389] on link "Save" at bounding box center [813, 389] width 45 height 37
